Goal: Entertainment & Leisure: Consume media (video, audio)

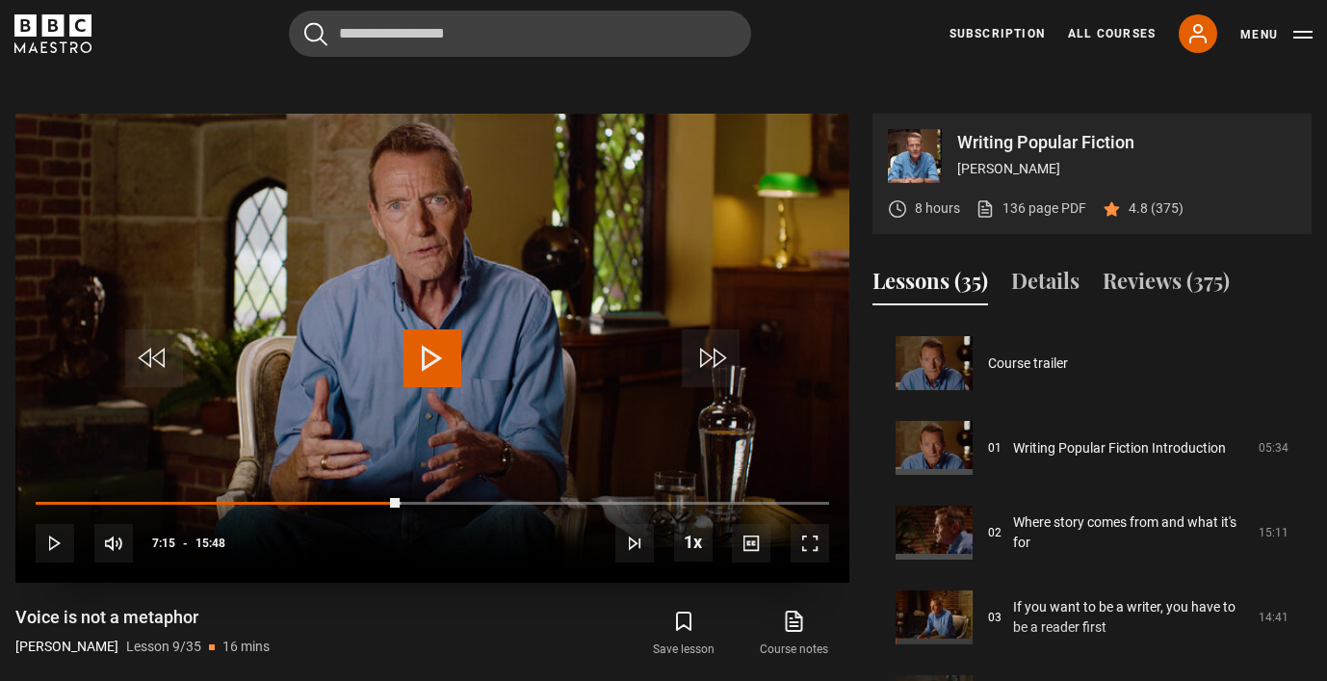
scroll to position [678, 0]
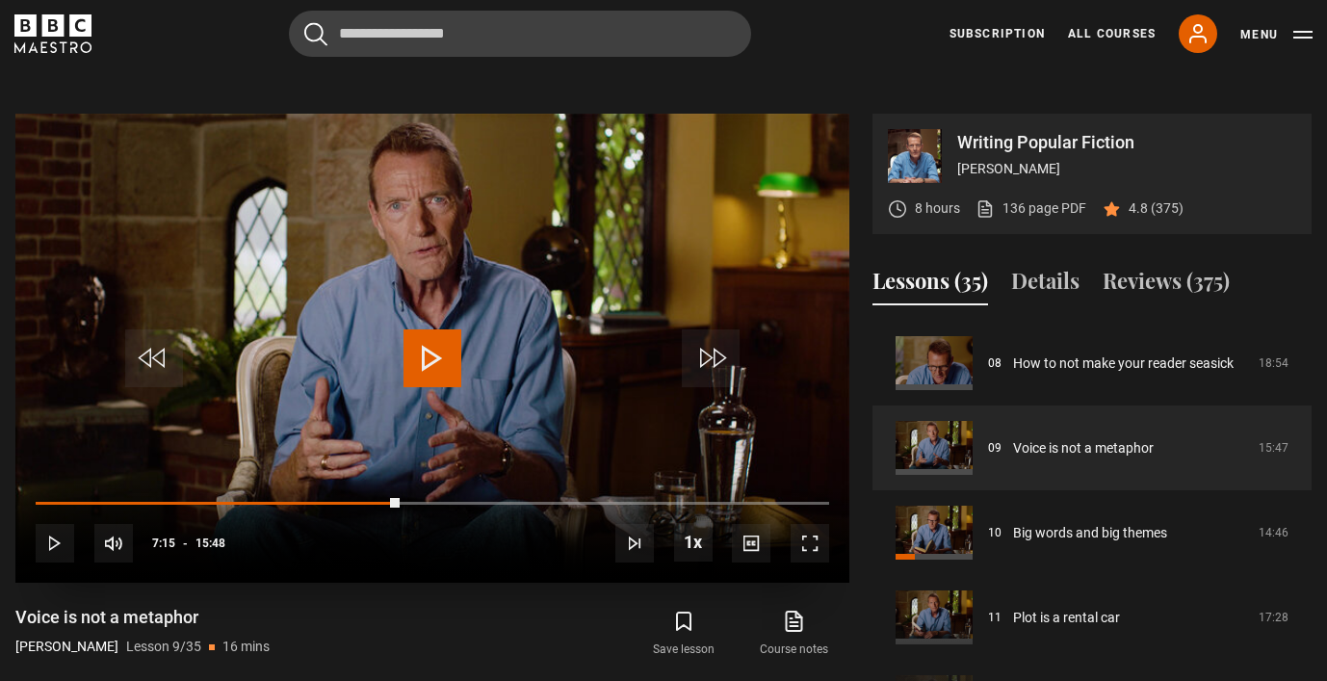
click at [447, 345] on span "Video Player" at bounding box center [432, 358] width 58 height 58
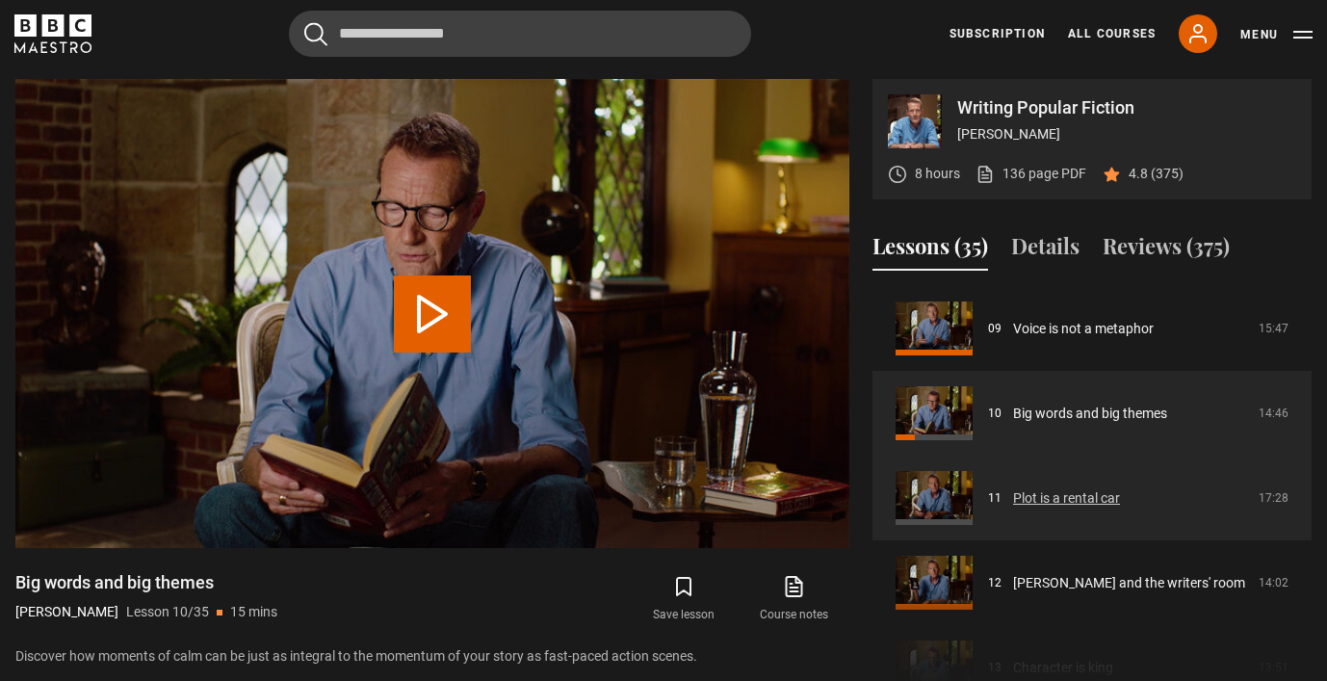
click at [1120, 488] on link "Plot is a rental car" at bounding box center [1066, 498] width 107 height 20
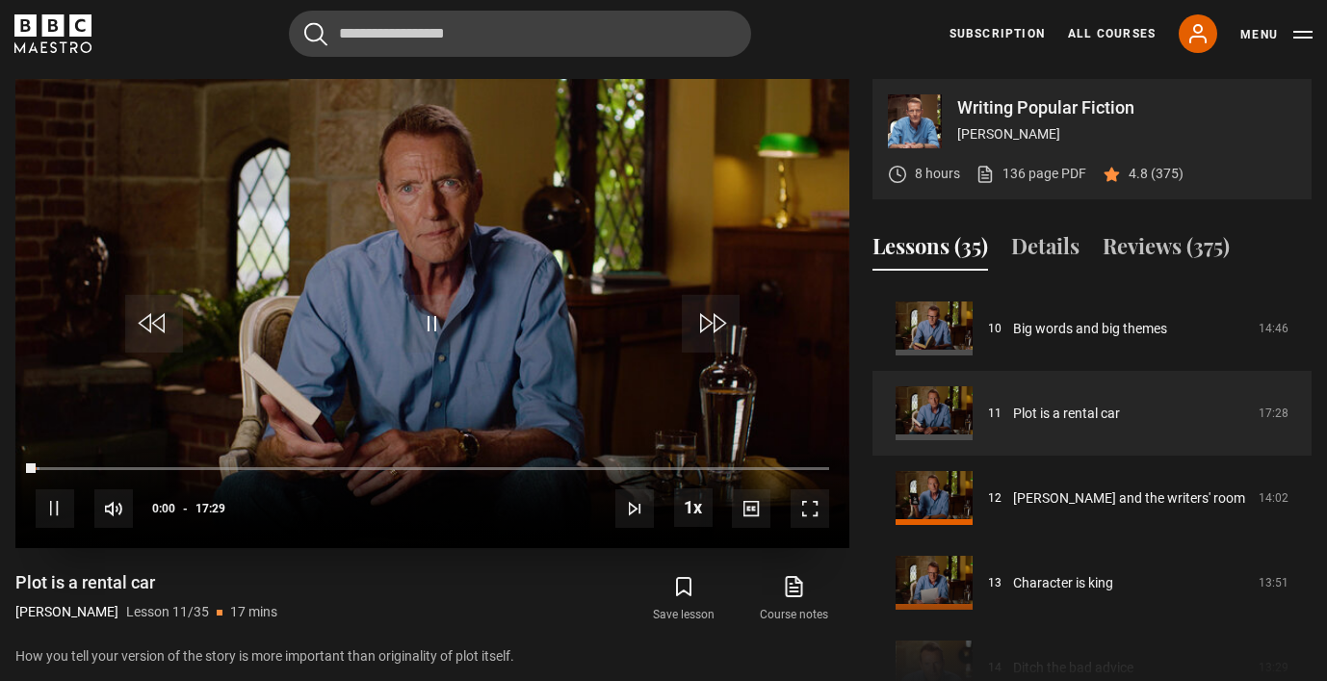
click at [428, 325] on span "Video Player" at bounding box center [432, 324] width 58 height 58
click at [432, 323] on span "Video Player" at bounding box center [432, 324] width 58 height 58
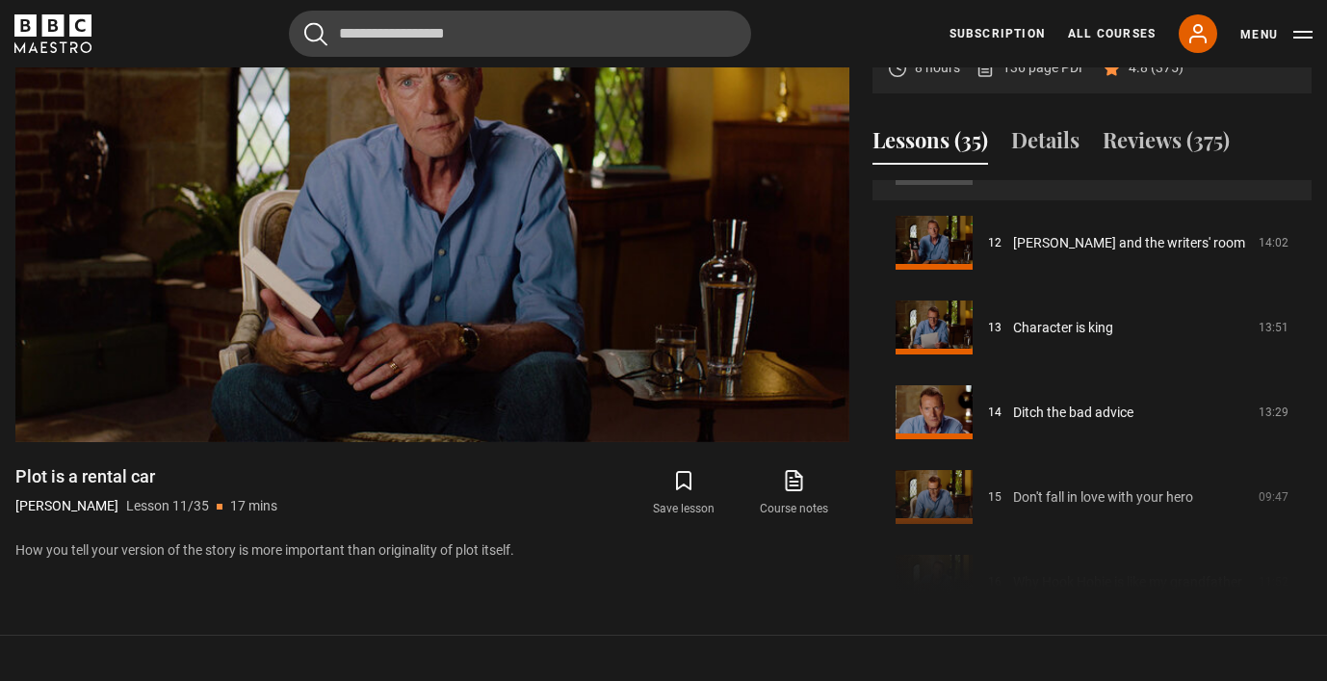
scroll to position [774, 0]
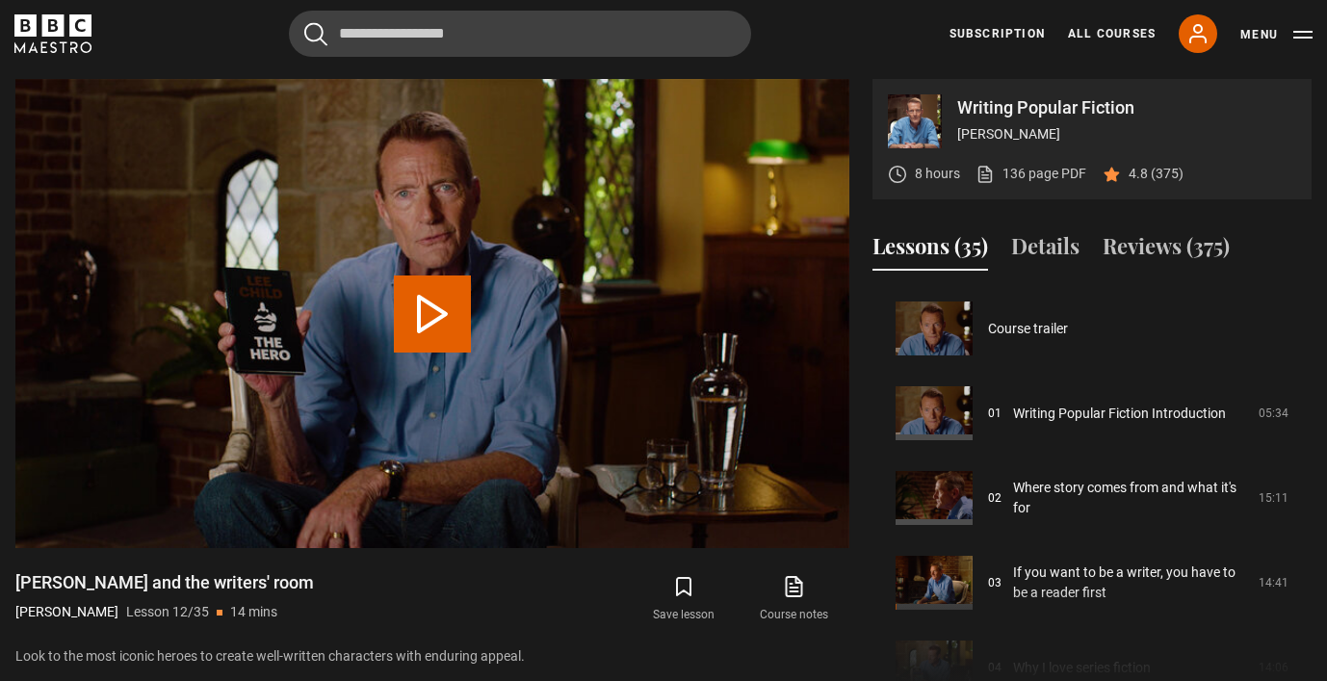
scroll to position [932, 0]
